Goal: Transaction & Acquisition: Purchase product/service

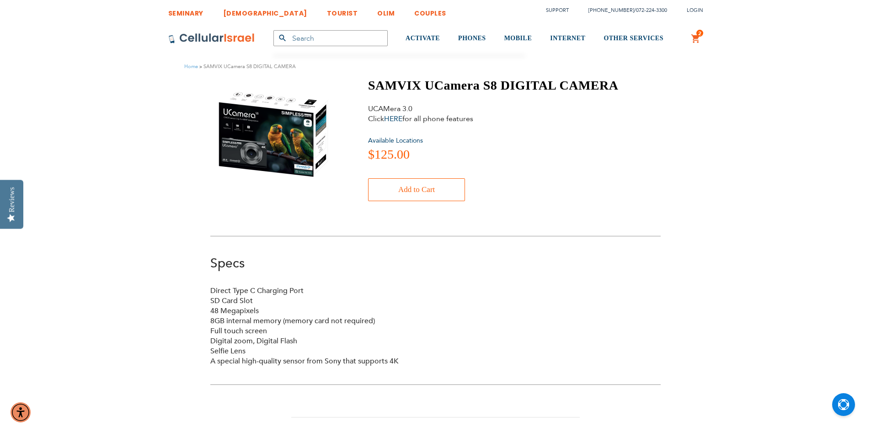
click at [406, 189] on span "Add to Cart" at bounding box center [416, 190] width 37 height 18
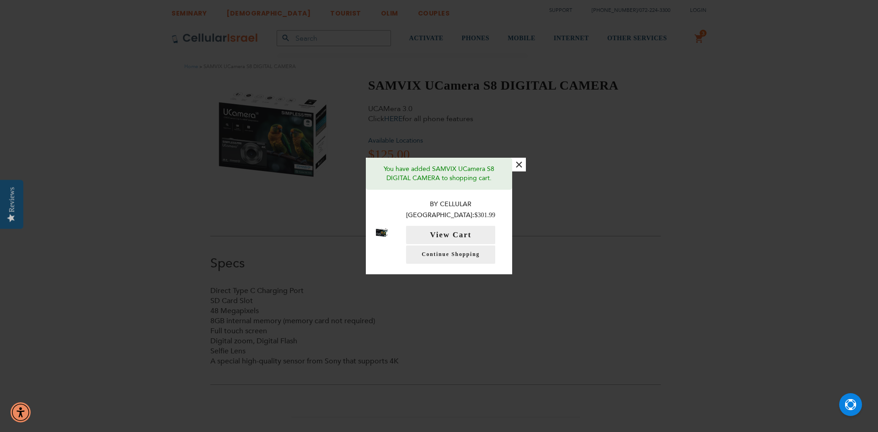
click at [516, 168] on button "×" at bounding box center [519, 165] width 14 height 14
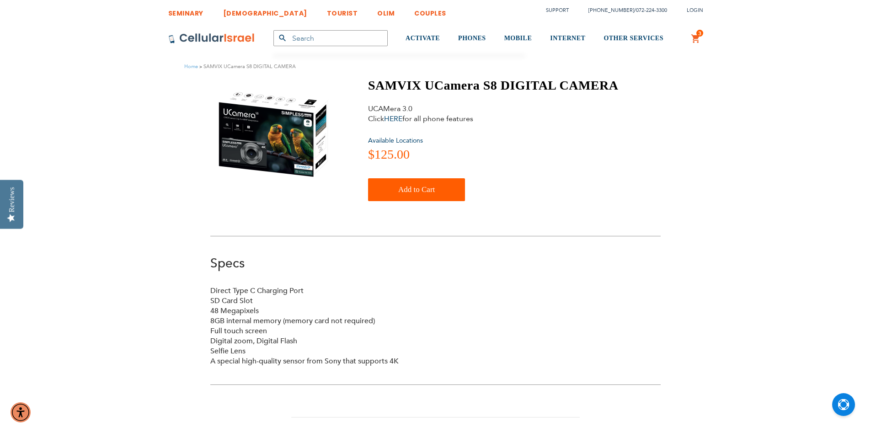
click at [367, 87] on div "SAMVIX UCamera S8 DIGITAL CAMERA UCAMera 3.0 Click HERE for all phone features …" at bounding box center [435, 142] width 450 height 128
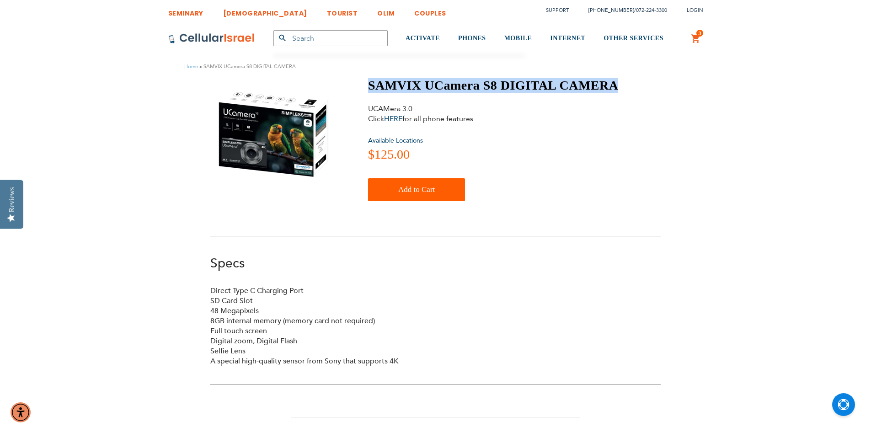
drag, startPoint x: 370, startPoint y: 84, endPoint x: 617, endPoint y: 83, distance: 247.3
click at [617, 83] on h1 "SAMVIX UCamera S8 DIGITAL CAMERA" at bounding box center [493, 86] width 250 height 16
copy h1 "SAMVIX UCamera S8 DIGITAL CAMERA"
click at [693, 40] on link "3 3 items My Cart" at bounding box center [696, 38] width 10 height 11
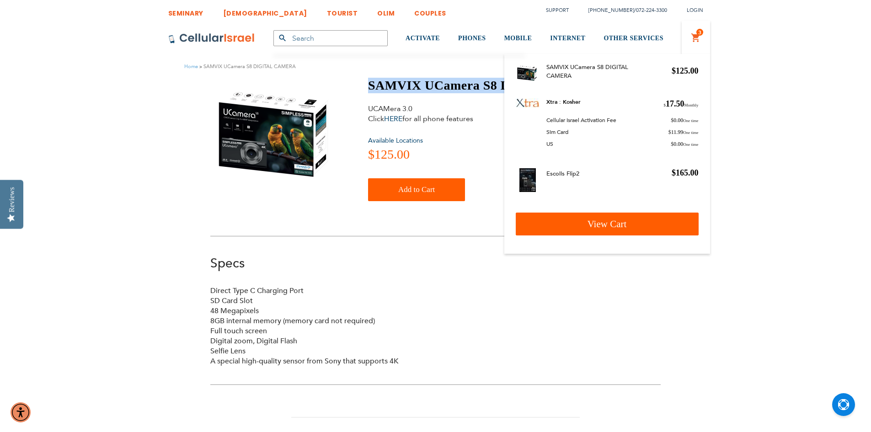
click at [611, 226] on span "View Cart" at bounding box center [606, 223] width 39 height 11
